Goal: Find specific page/section: Find specific page/section

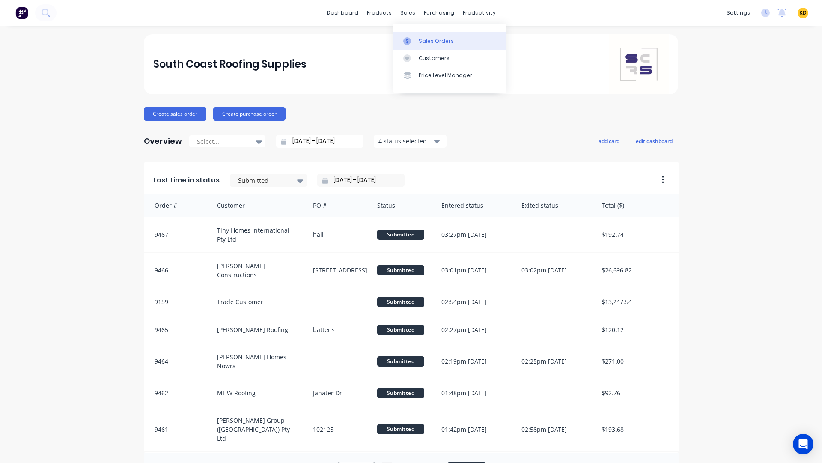
click at [430, 43] on div "Sales Orders" at bounding box center [436, 41] width 35 height 8
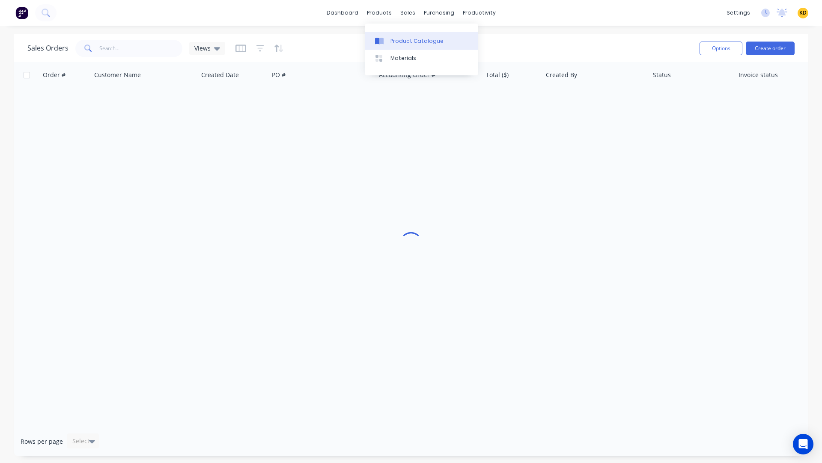
click at [398, 42] on div "Product Catalogue" at bounding box center [417, 41] width 53 height 8
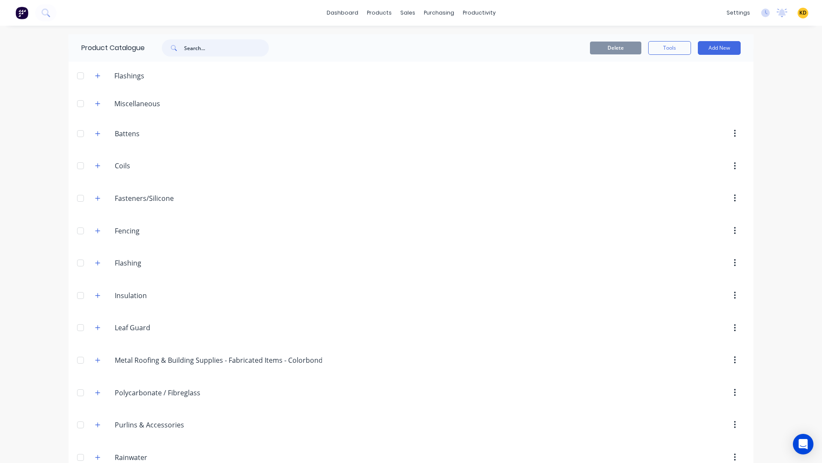
click at [207, 50] on input "text" at bounding box center [226, 47] width 85 height 17
paste input "Miniline Gutter Corner"
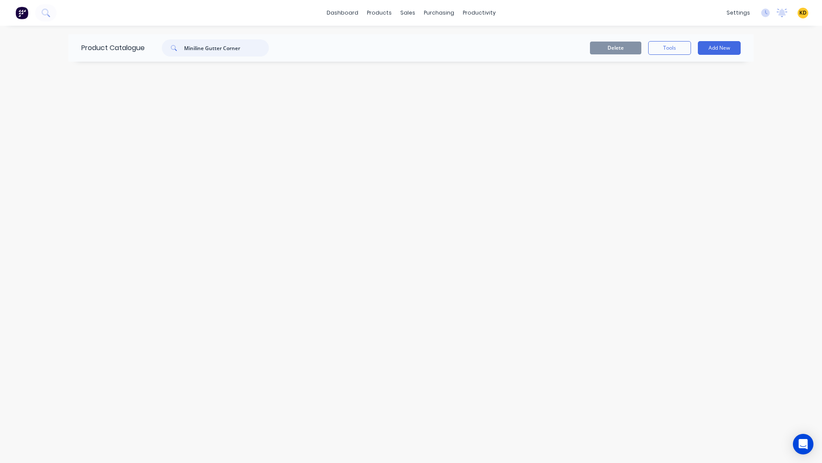
drag, startPoint x: 202, startPoint y: 49, endPoint x: 245, endPoint y: 51, distance: 42.9
click at [239, 49] on input "Miniline Gutter Corner" at bounding box center [226, 47] width 85 height 17
click at [249, 53] on input "Miniline Gutter Corner" at bounding box center [226, 47] width 85 height 17
type input "Miniline"
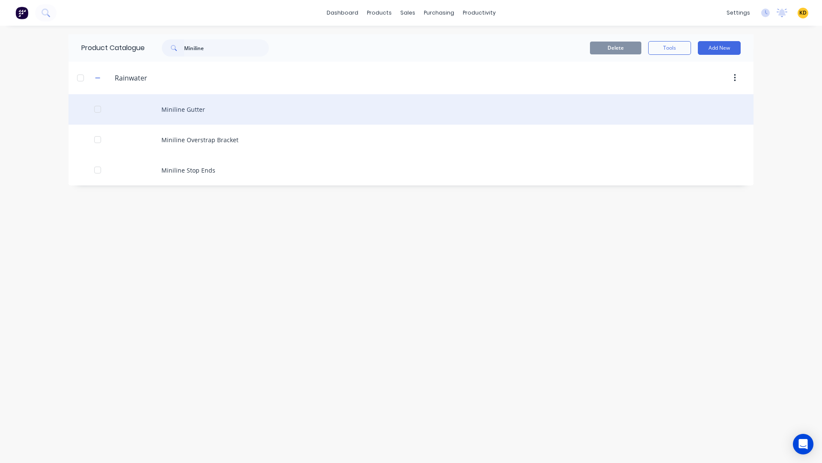
click at [200, 107] on div "Miniline Gutter" at bounding box center [411, 109] width 685 height 30
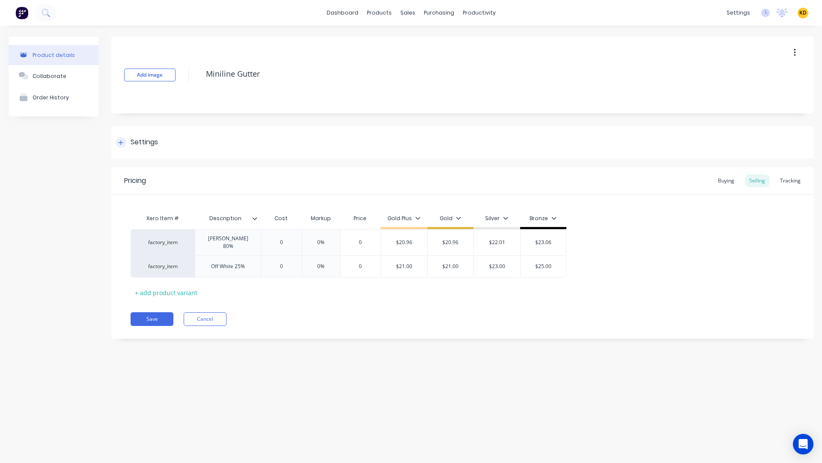
click at [201, 139] on div "Settings" at bounding box center [462, 142] width 702 height 32
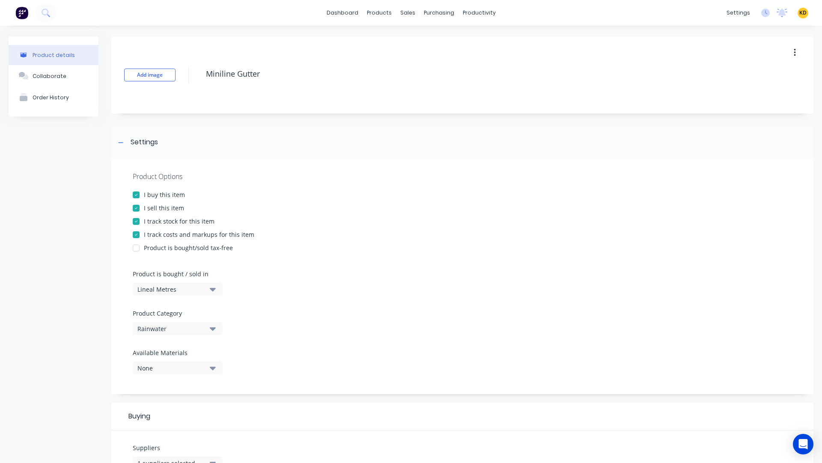
click at [800, 12] on span "KD" at bounding box center [803, 13] width 7 height 8
type textarea "x"
click at [750, 110] on button "Sign out" at bounding box center [751, 107] width 114 height 17
